Goal: Information Seeking & Learning: Check status

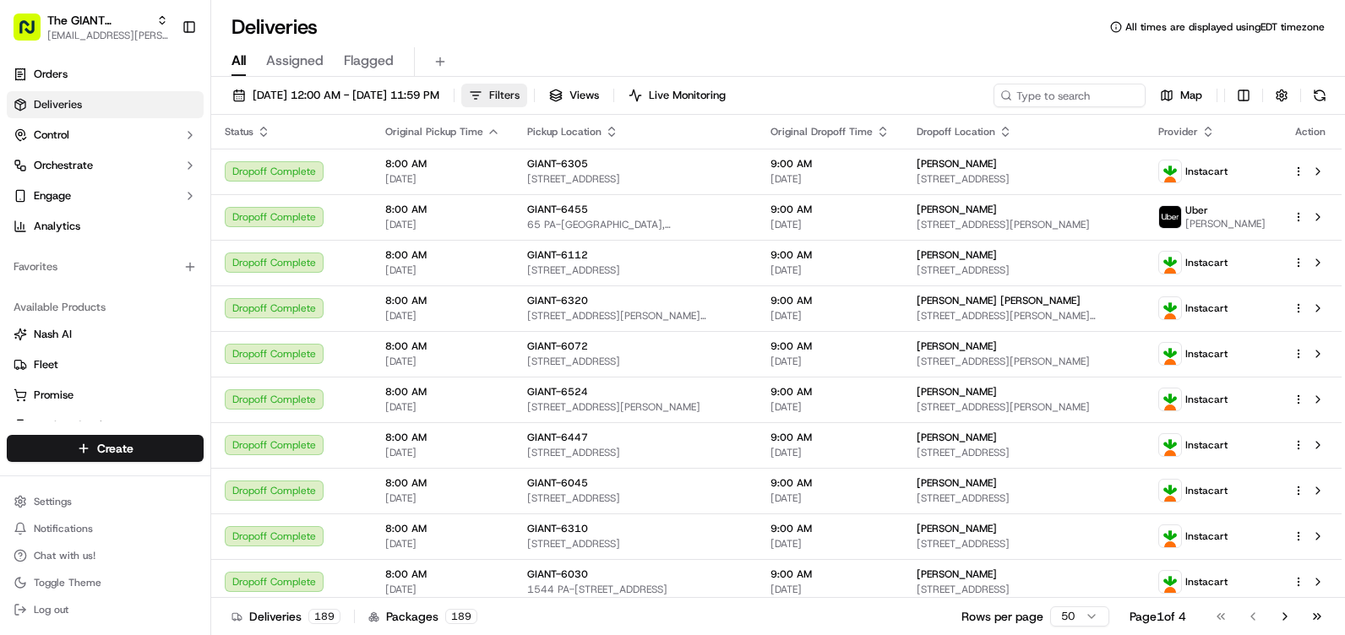
drag, startPoint x: 541, startPoint y: 96, endPoint x: 564, endPoint y: 95, distance: 23.7
click at [527, 95] on button "Filters" at bounding box center [494, 96] width 66 height 24
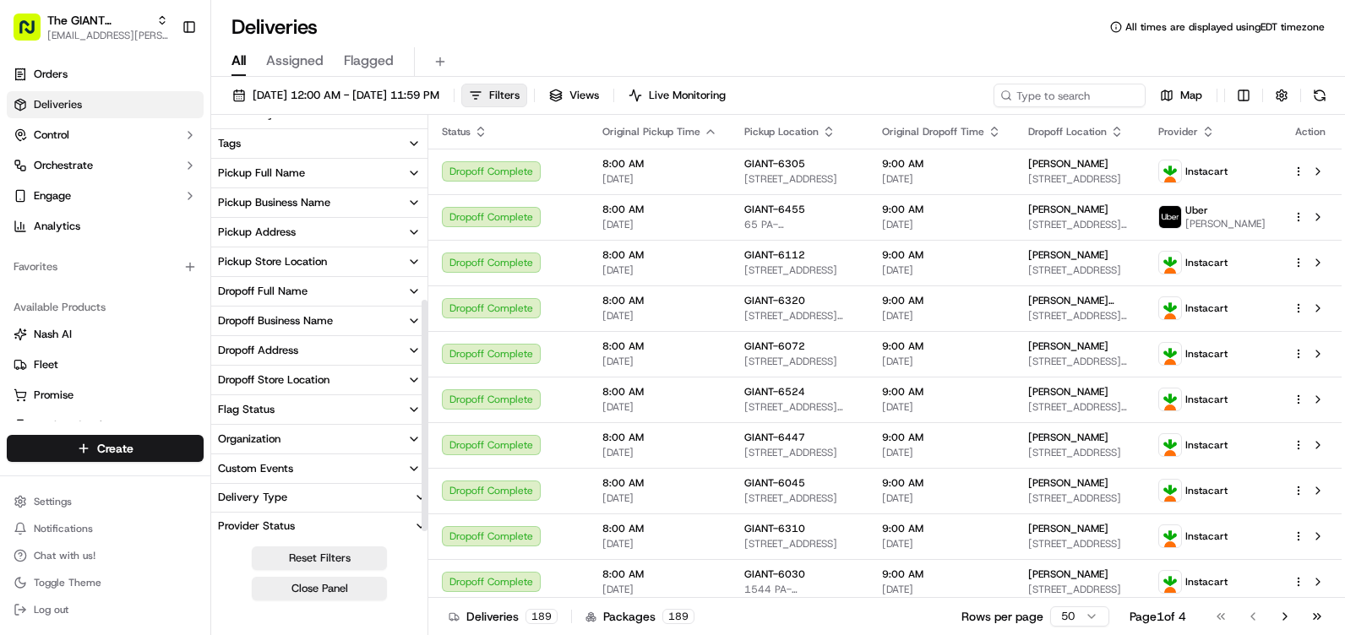
scroll to position [345, 0]
click at [302, 264] on div "Pickup Store Location" at bounding box center [272, 260] width 109 height 15
click at [290, 295] on input at bounding box center [329, 291] width 182 height 27
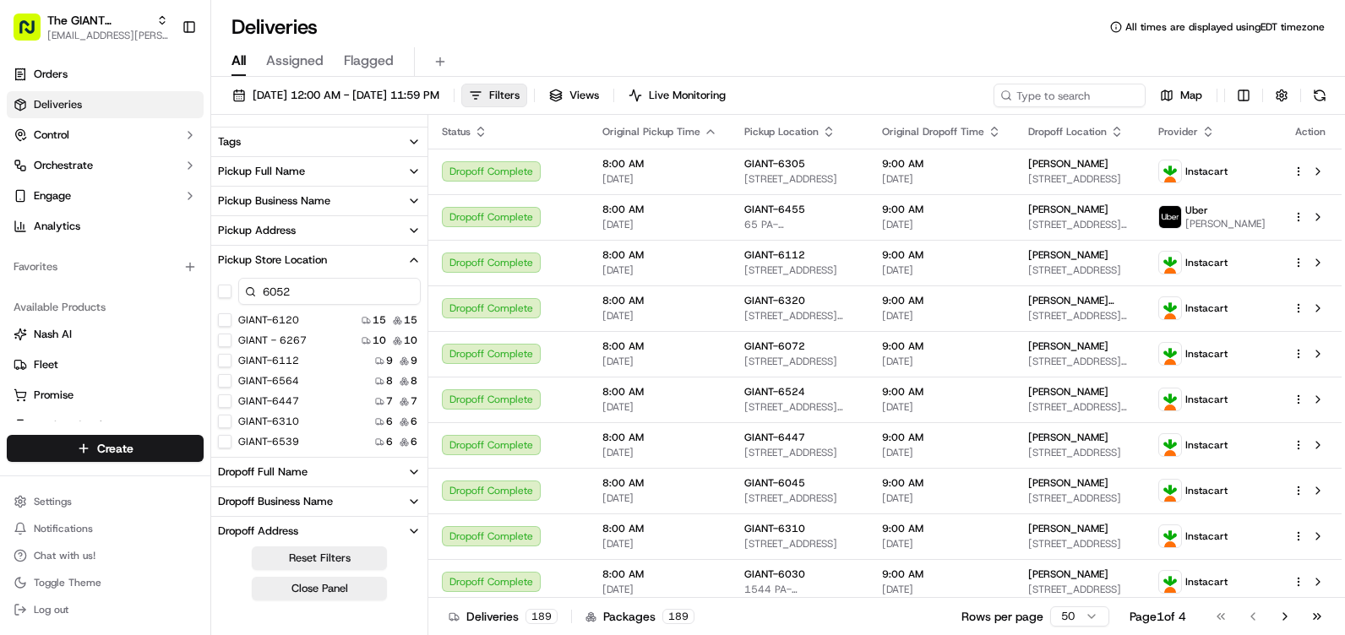
type input "6052"
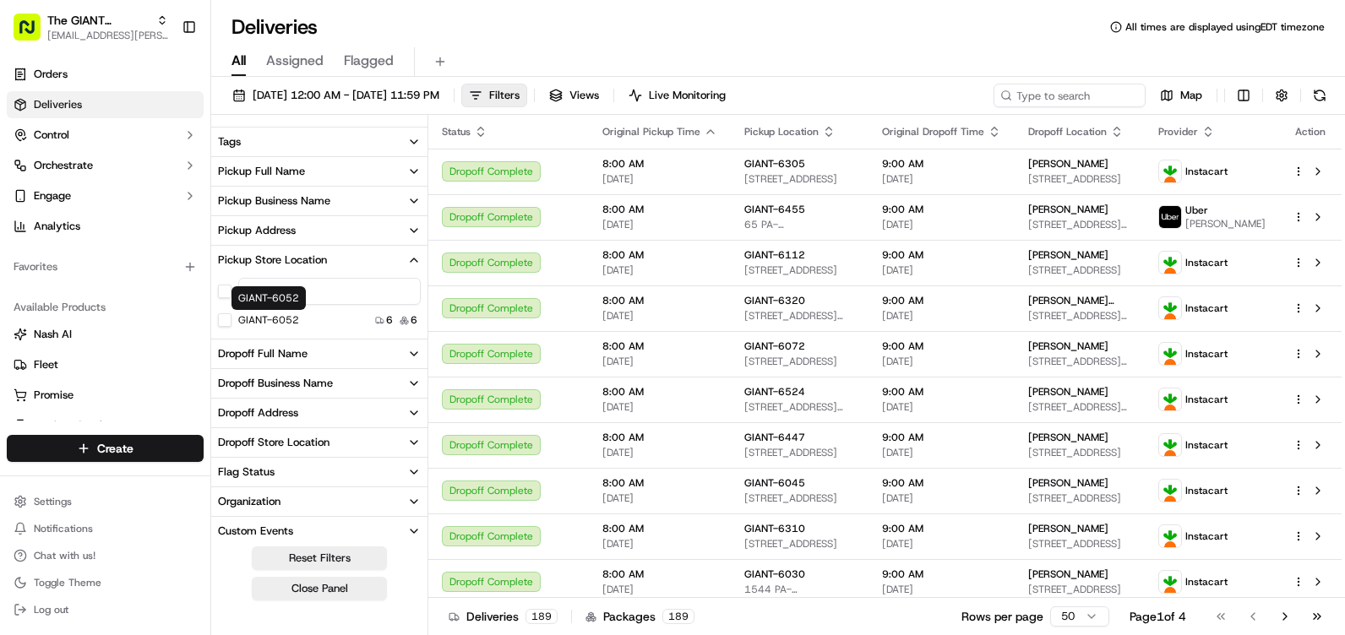
click at [298, 322] on label "GIANT-6052" at bounding box center [268, 320] width 61 height 14
click at [231, 322] on button "GIANT-6052" at bounding box center [225, 320] width 14 height 14
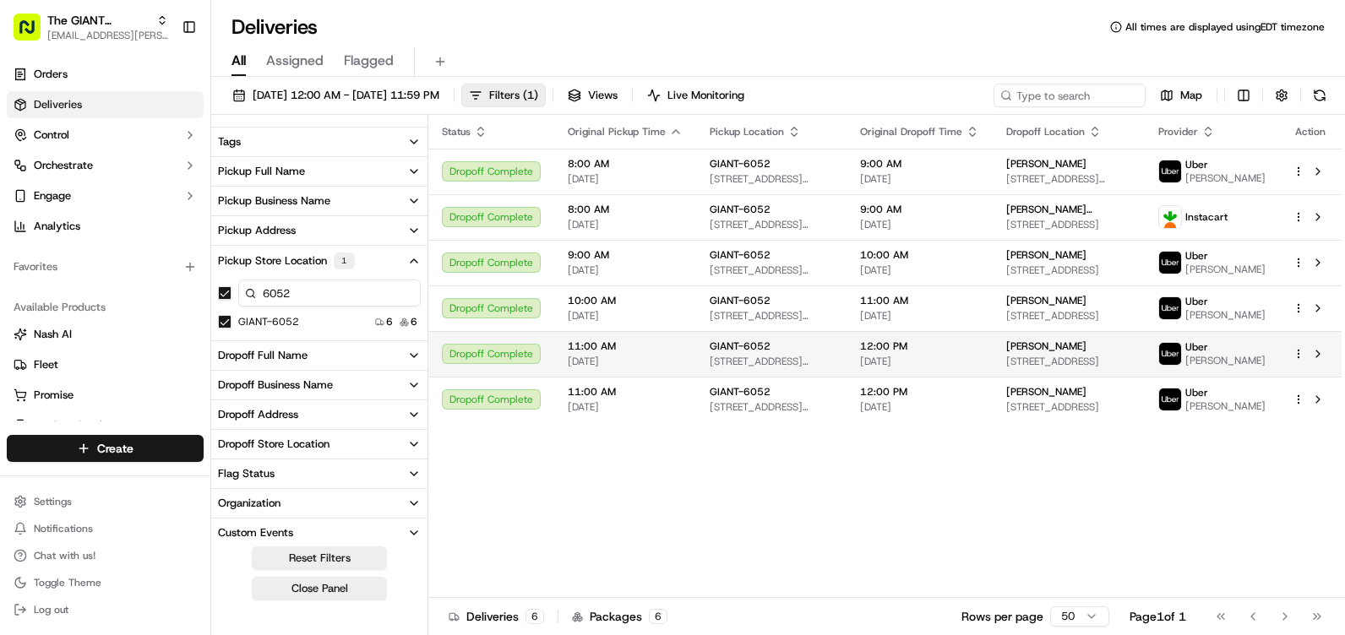
click at [822, 368] on span "[STREET_ADDRESS][PERSON_NAME]" at bounding box center [770, 362] width 123 height 14
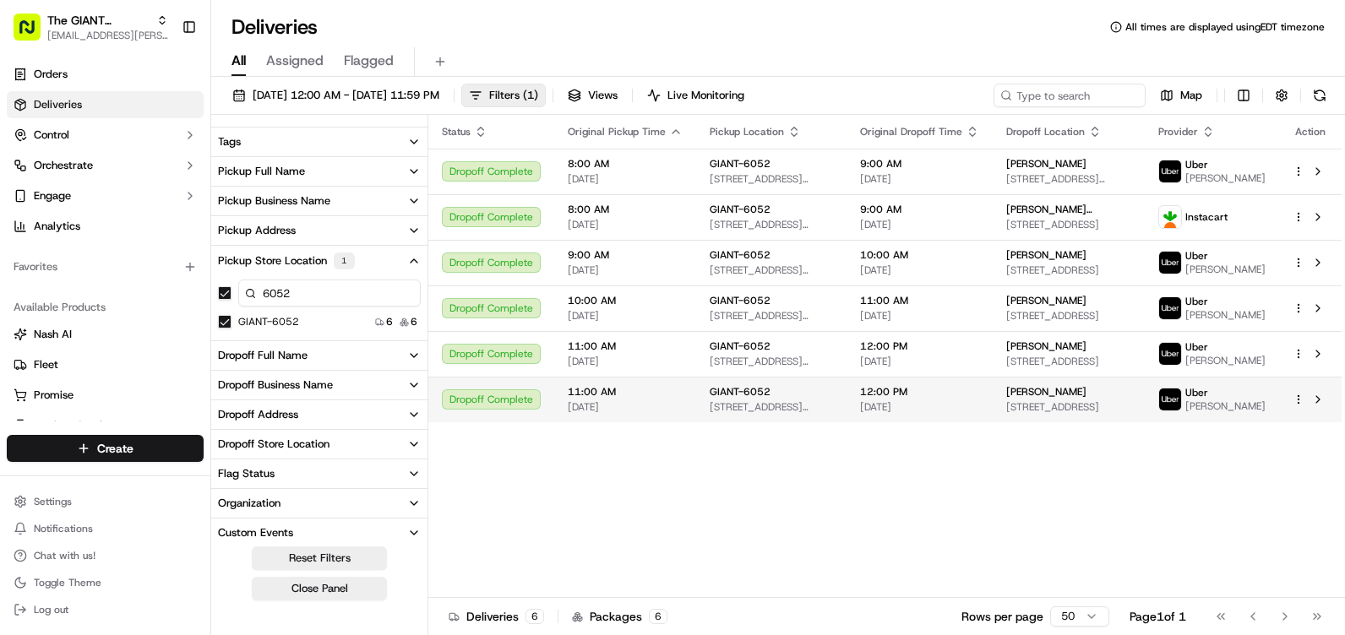
click at [709, 414] on span "[STREET_ADDRESS][PERSON_NAME]" at bounding box center [770, 407] width 123 height 14
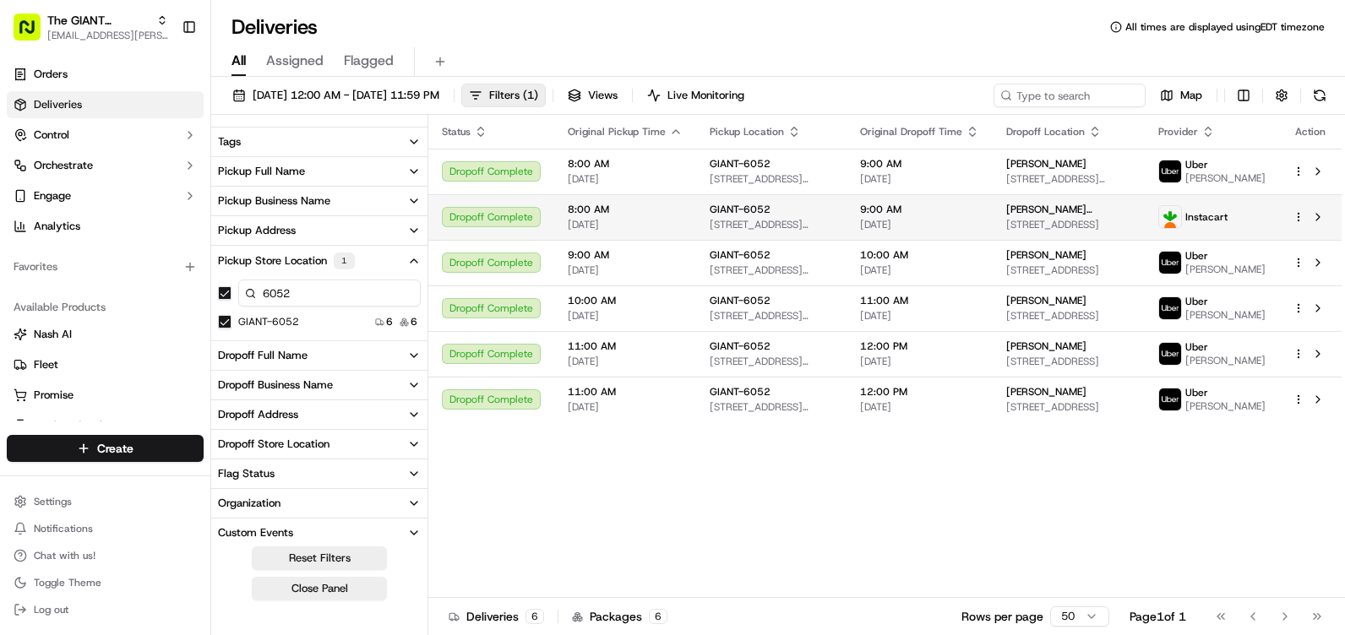
click at [677, 221] on span "[DATE]" at bounding box center [625, 225] width 115 height 14
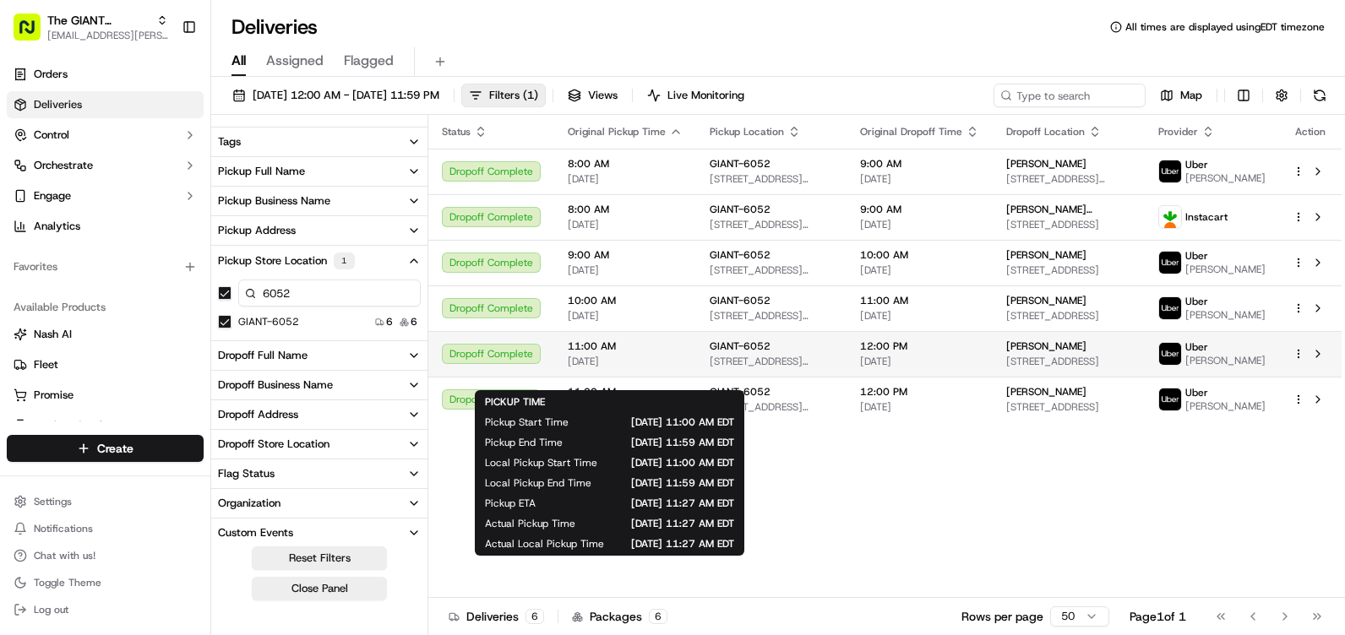
click at [651, 368] on span "[DATE]" at bounding box center [625, 362] width 115 height 14
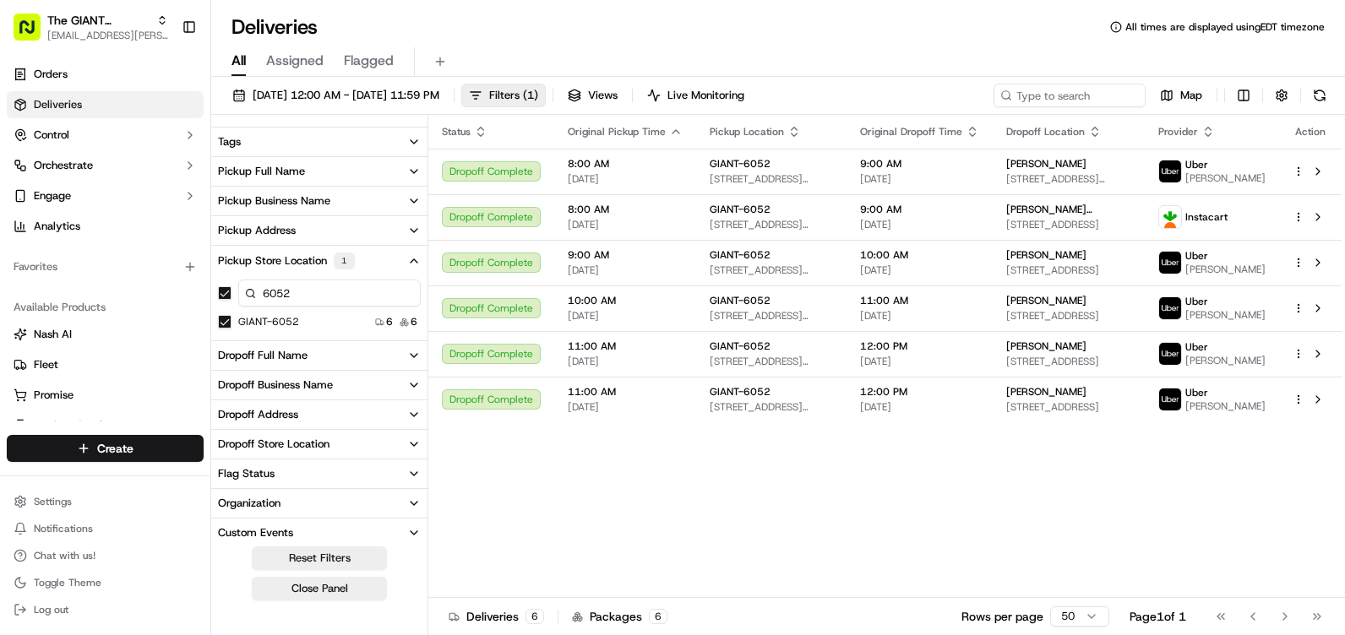
drag, startPoint x: 915, startPoint y: 553, endPoint x: 1215, endPoint y: 671, distance: 323.1
click at [1215, 634] on html "The GIANT Company [EMAIL_ADDRESS][PERSON_NAME][DOMAIN_NAME] Toggle Sidebar Orde…" at bounding box center [672, 317] width 1345 height 635
click at [1041, 353] on span "[PERSON_NAME]" at bounding box center [1046, 347] width 80 height 14
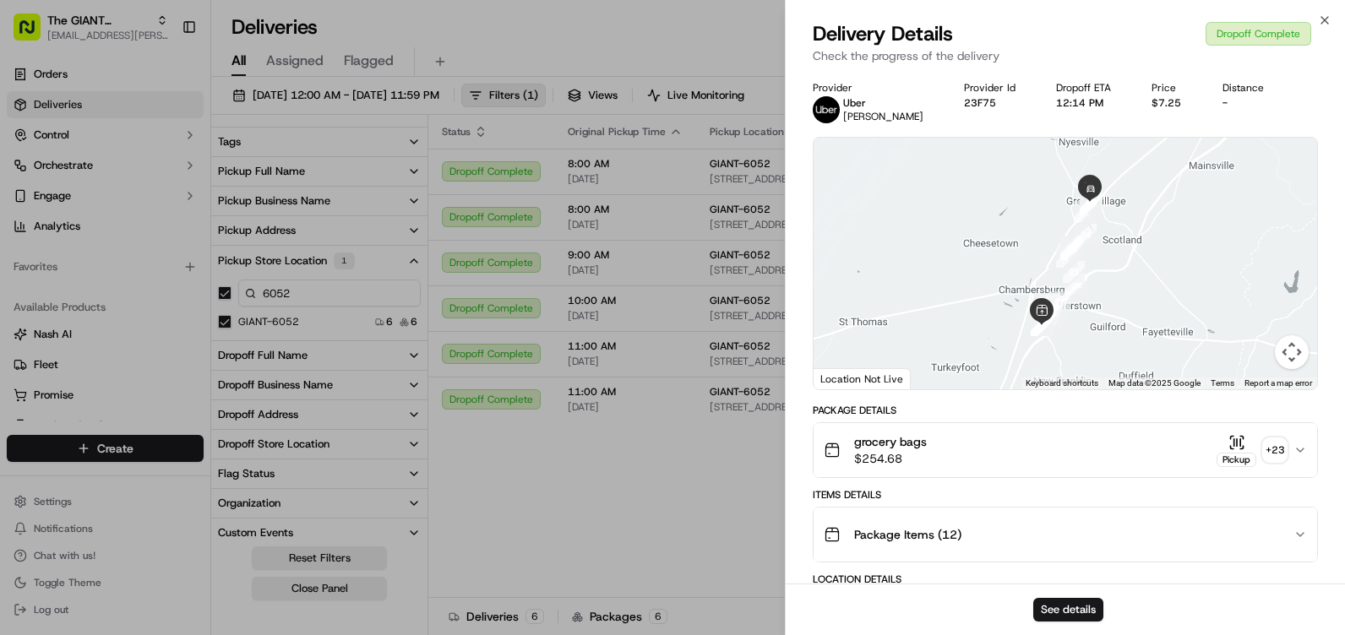
click at [1298, 451] on icon "button" at bounding box center [1300, 450] width 14 height 14
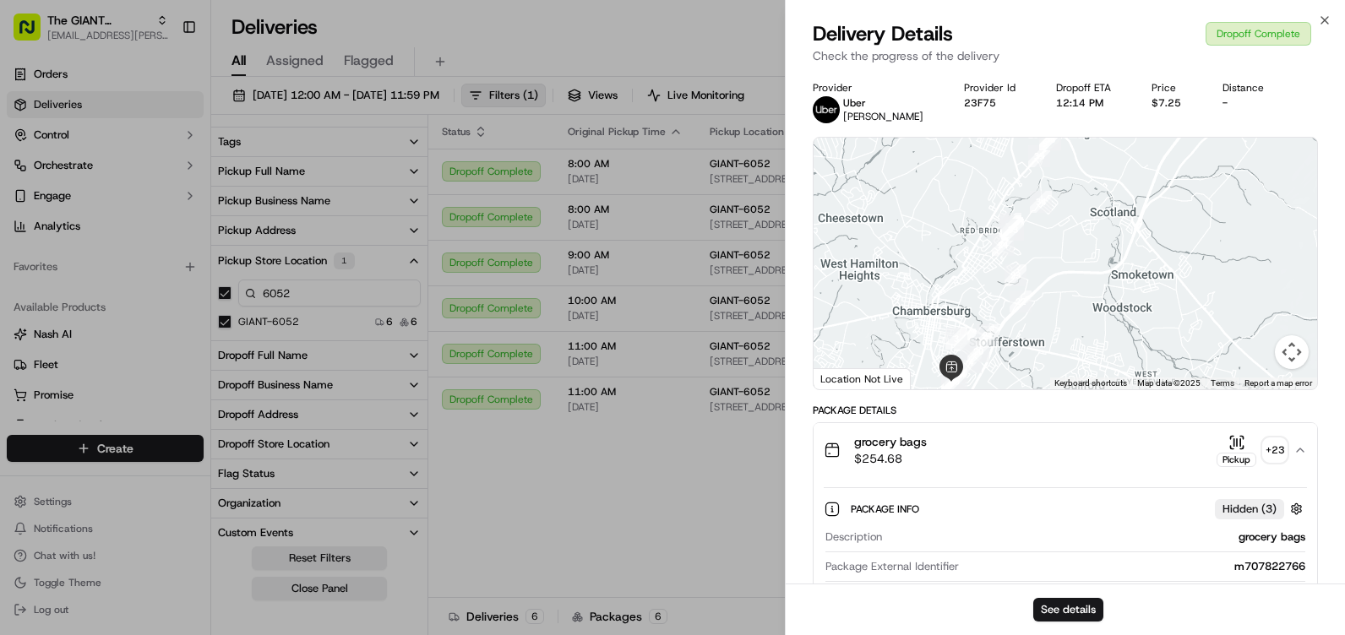
drag, startPoint x: 1135, startPoint y: 301, endPoint x: 876, endPoint y: 176, distance: 287.9
click at [876, 176] on div at bounding box center [1064, 264] width 503 height 252
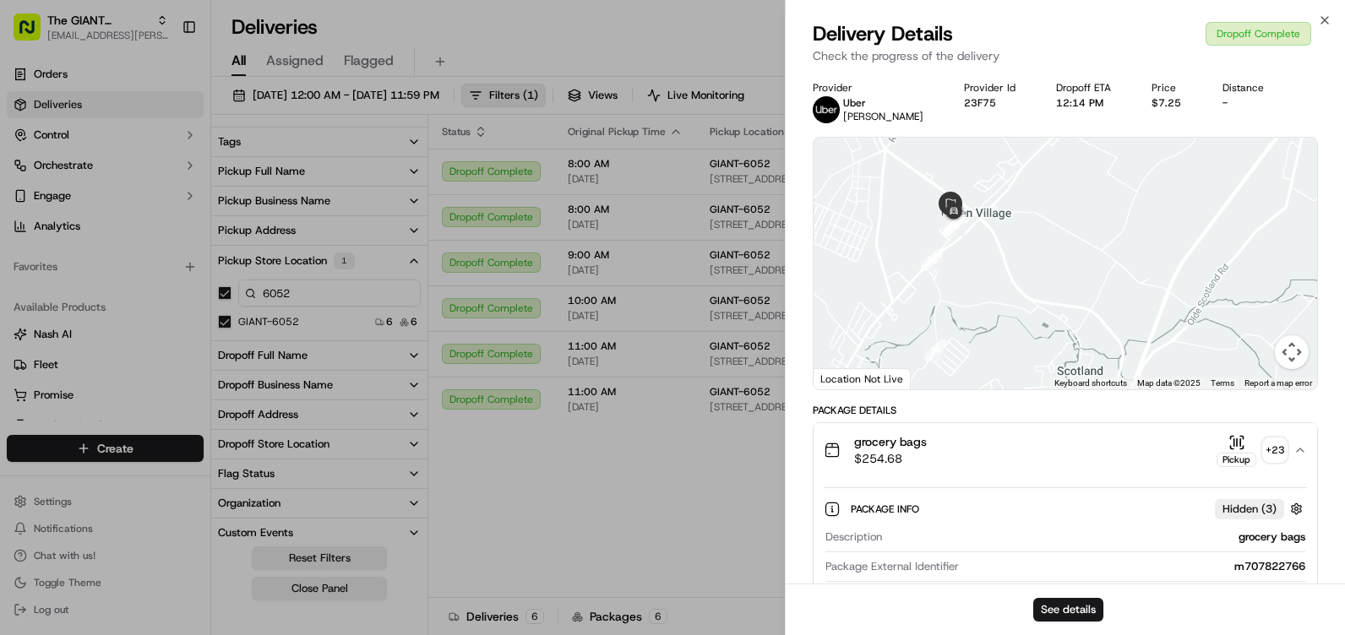
drag, startPoint x: 1035, startPoint y: 264, endPoint x: 1051, endPoint y: 264, distance: 15.2
click at [1051, 264] on div at bounding box center [1064, 264] width 503 height 252
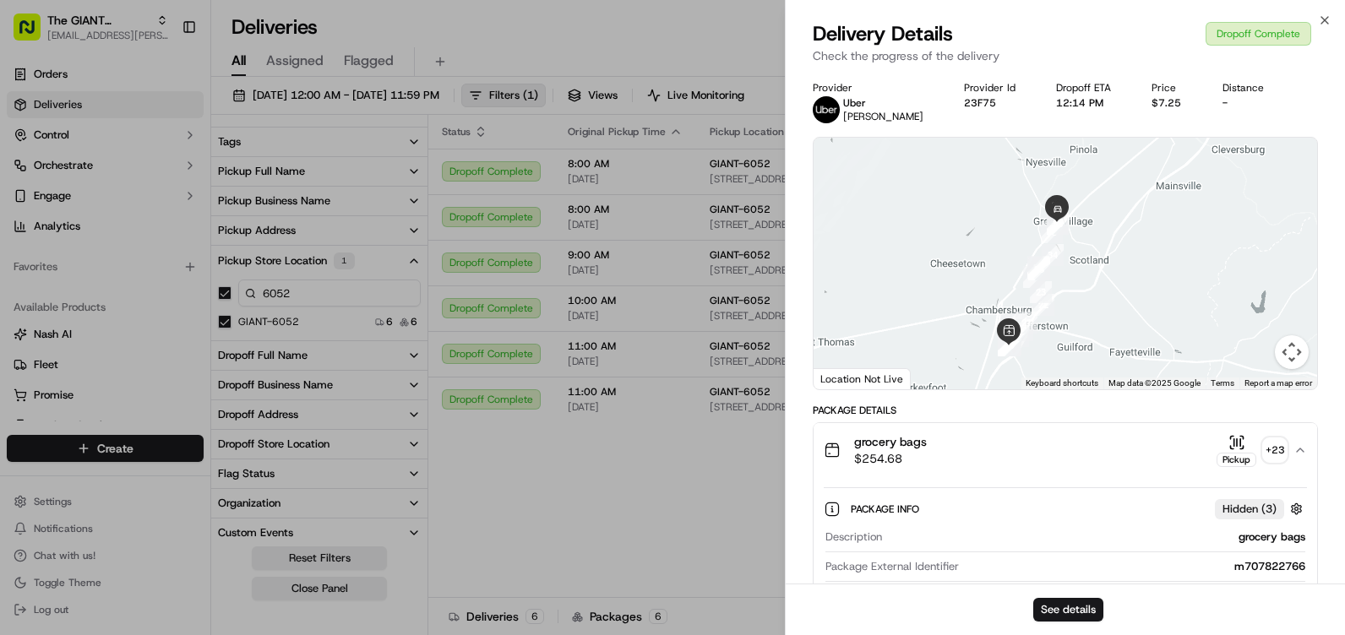
drag, startPoint x: 1083, startPoint y: 282, endPoint x: 1095, endPoint y: 236, distance: 48.2
click at [1113, 251] on div at bounding box center [1064, 264] width 503 height 252
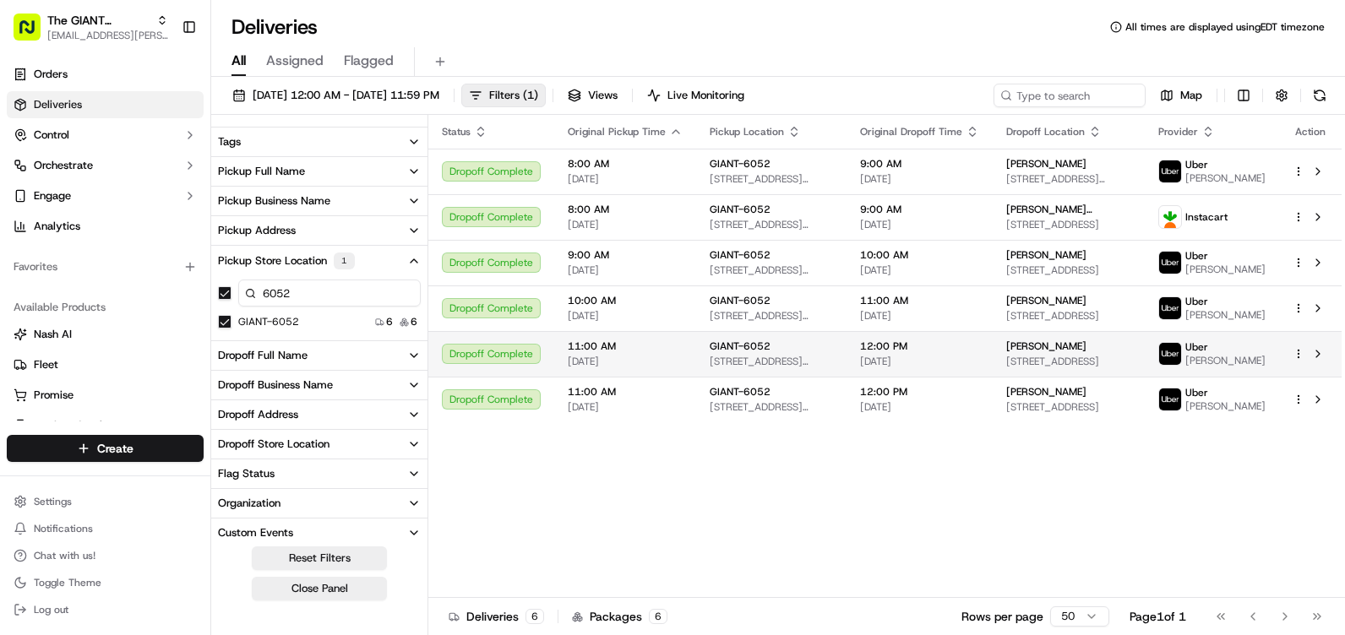
click at [1208, 354] on span "Uber" at bounding box center [1196, 347] width 23 height 14
